Goal: Information Seeking & Learning: Learn about a topic

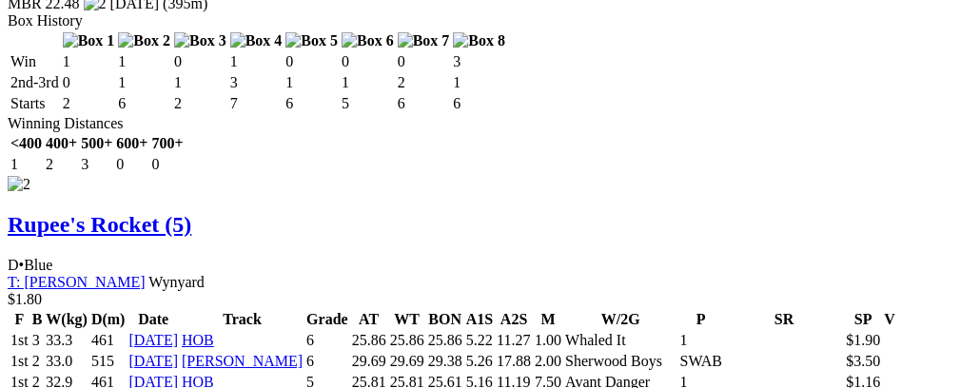
scroll to position [3201, 0]
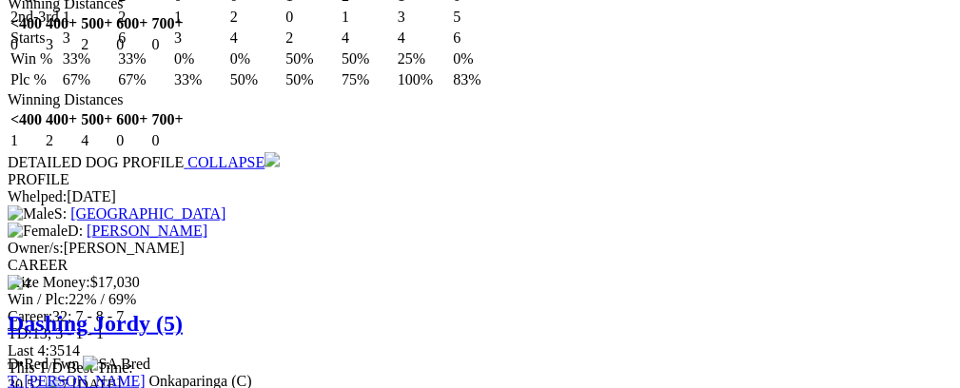
scroll to position [3941, 0]
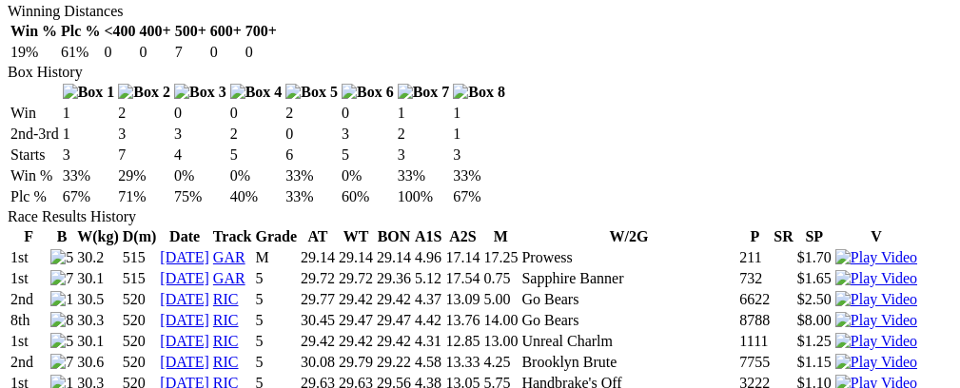
scroll to position [1296, 0]
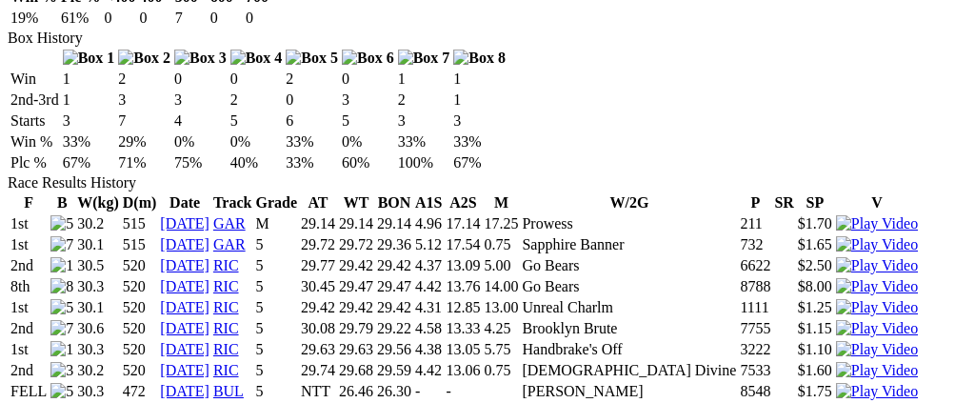
drag, startPoint x: 414, startPoint y: 375, endPoint x: 656, endPoint y: 353, distance: 242.8
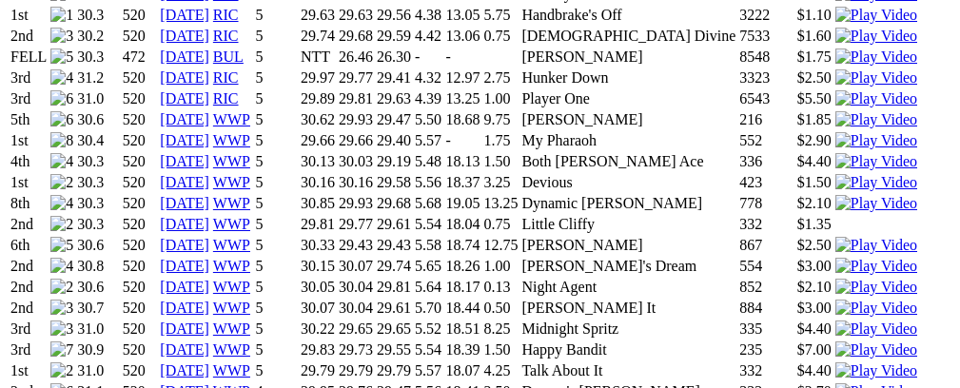
scroll to position [1635, 0]
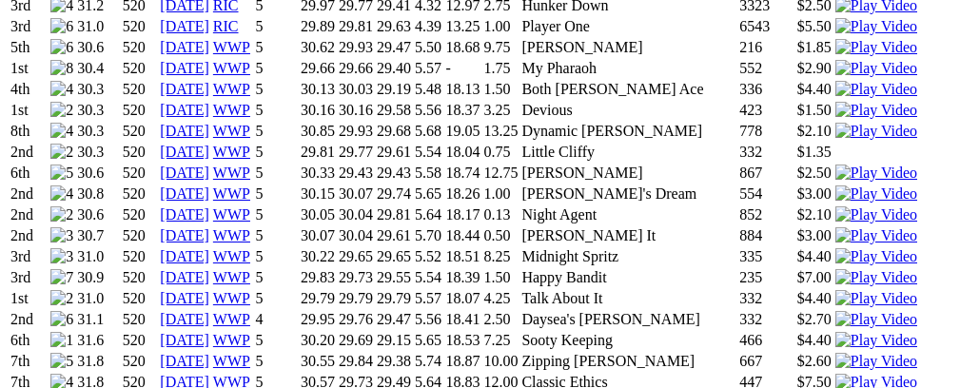
scroll to position [1726, 0]
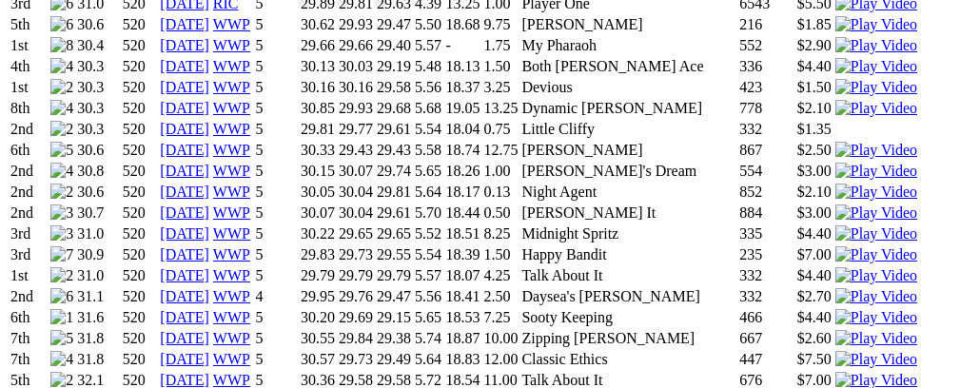
scroll to position [0, 0]
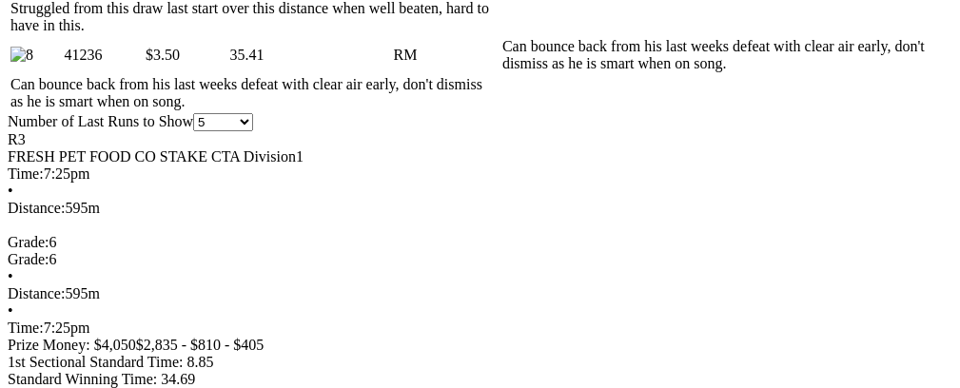
scroll to position [1527, 0]
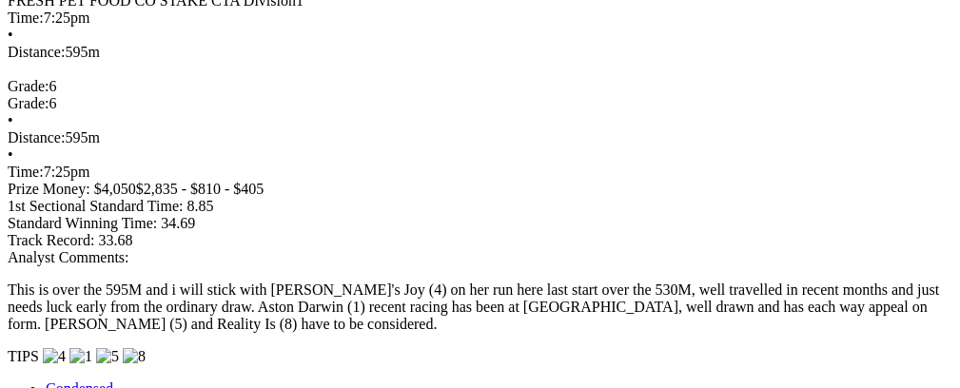
scroll to position [1632, 0]
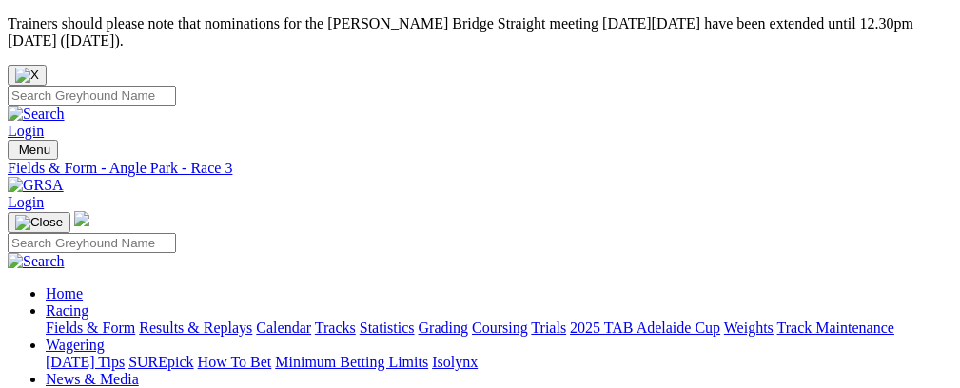
scroll to position [60, 0]
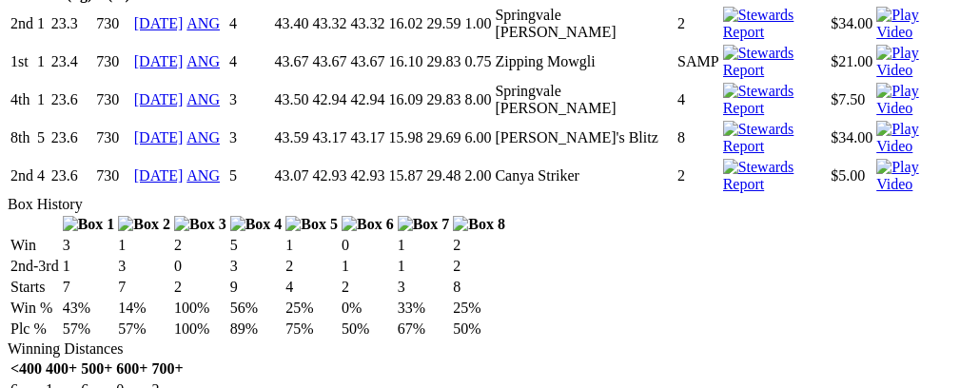
scroll to position [2363, 0]
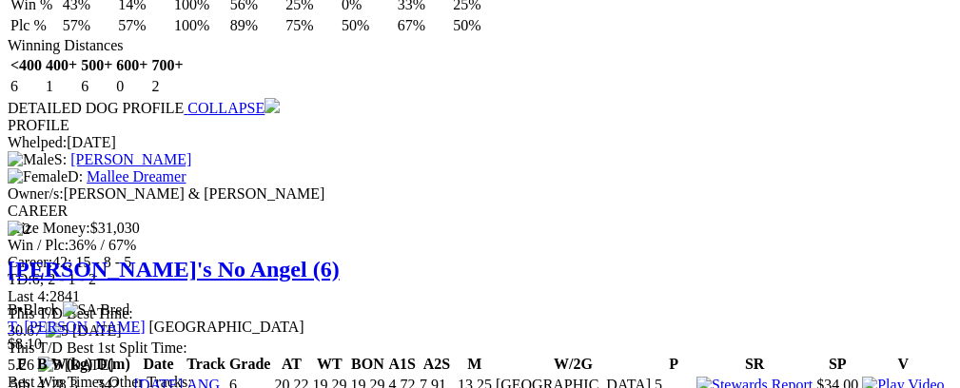
scroll to position [2786, 0]
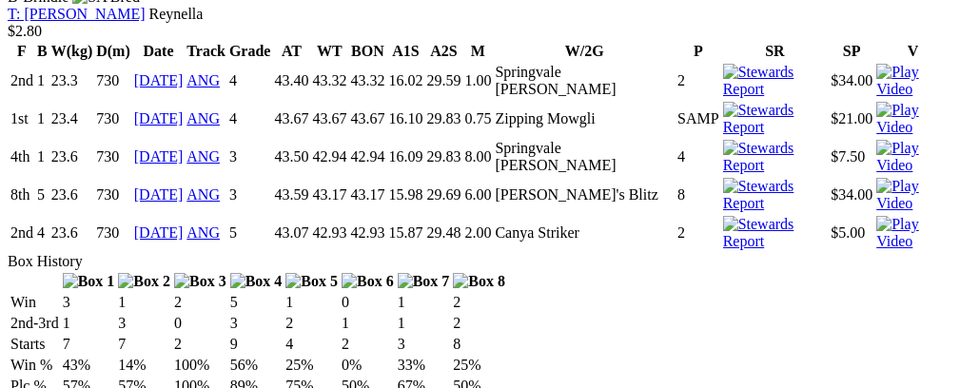
scroll to position [0, 69]
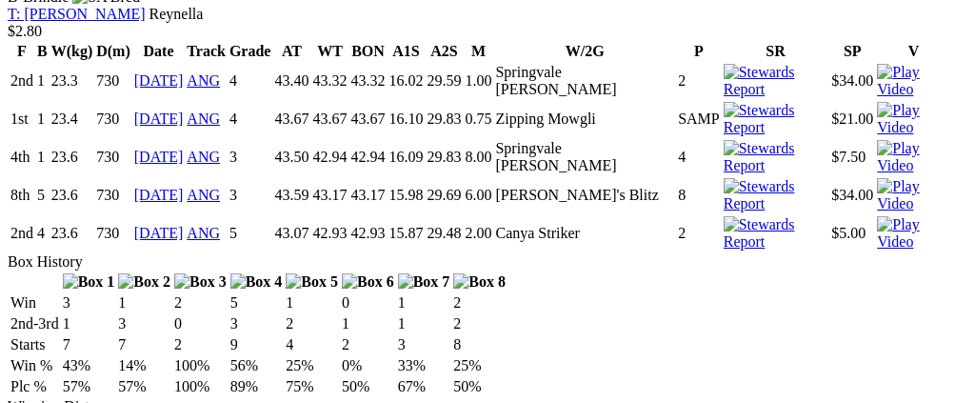
drag, startPoint x: 421, startPoint y: 375, endPoint x: 716, endPoint y: 360, distance: 295.5
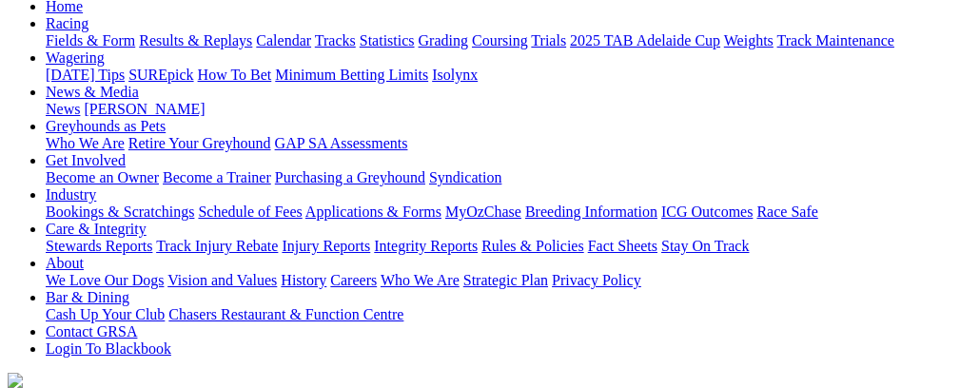
scroll to position [256, 0]
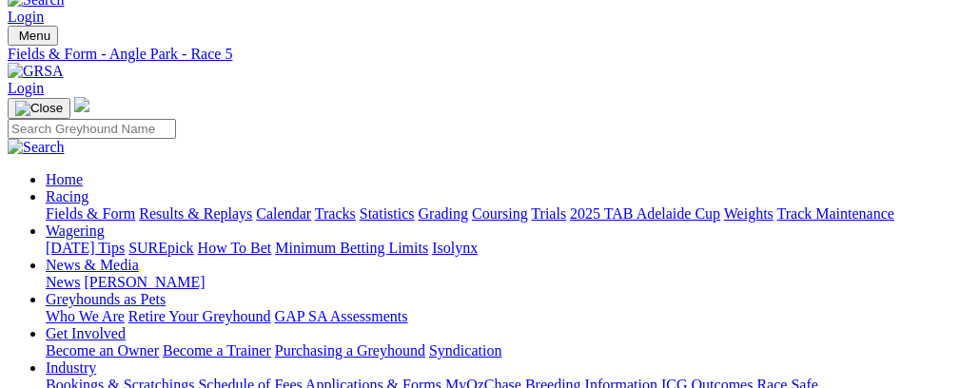
scroll to position [98, 0]
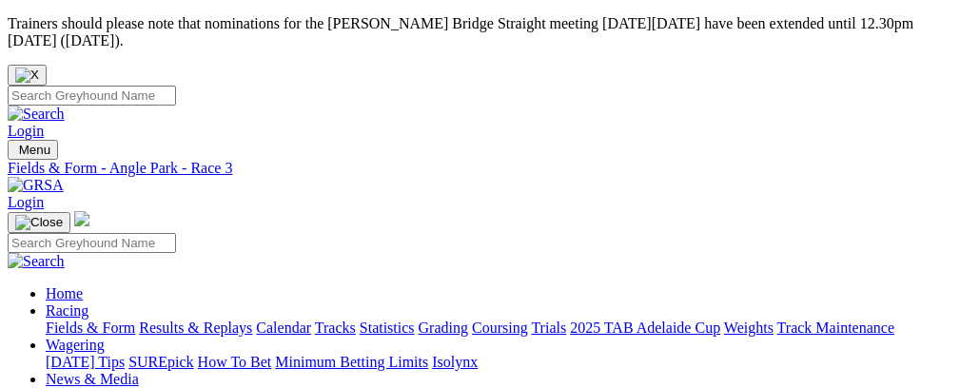
scroll to position [60, 0]
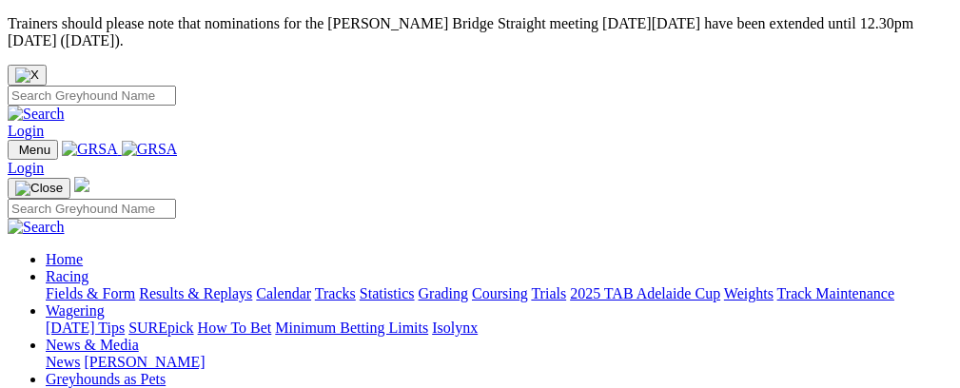
scroll to position [523, 0]
